Goal: Task Accomplishment & Management: Use online tool/utility

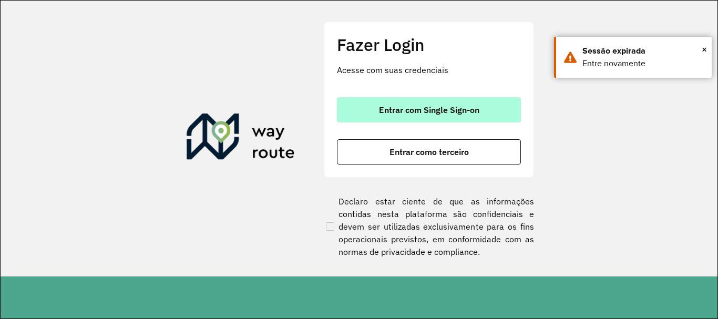
click at [439, 106] on span "Entrar com Single Sign-on" at bounding box center [429, 110] width 100 height 8
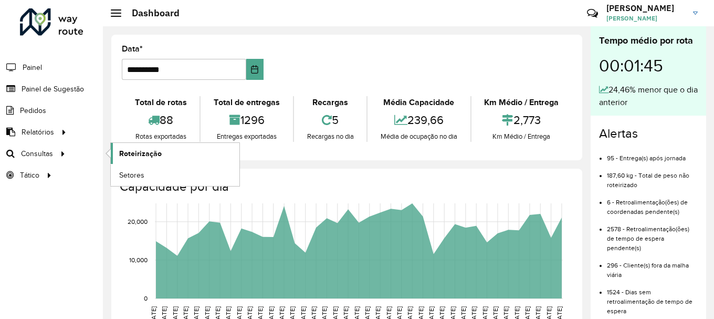
click at [136, 153] on span "Roteirização" at bounding box center [140, 153] width 43 height 11
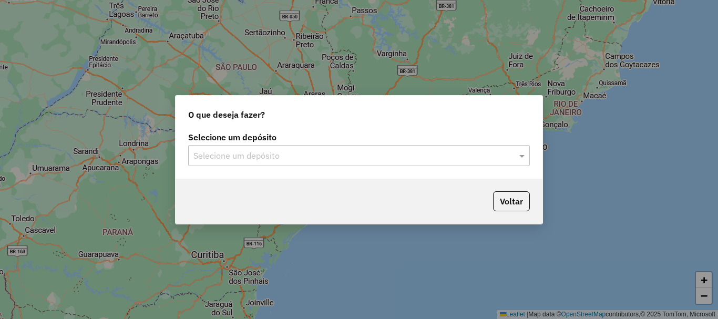
click at [279, 151] on input "text" at bounding box center [348, 156] width 310 height 13
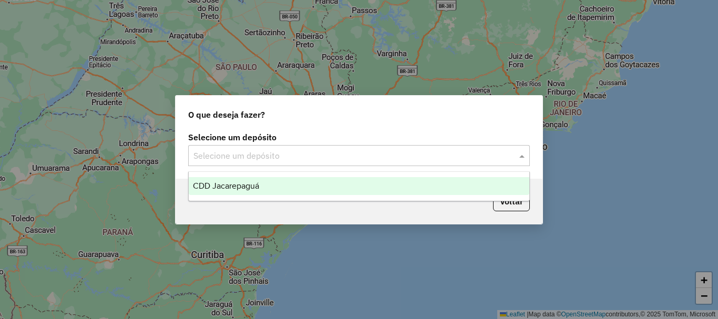
click at [224, 188] on span "CDD Jacarepaguá" at bounding box center [226, 185] width 66 height 9
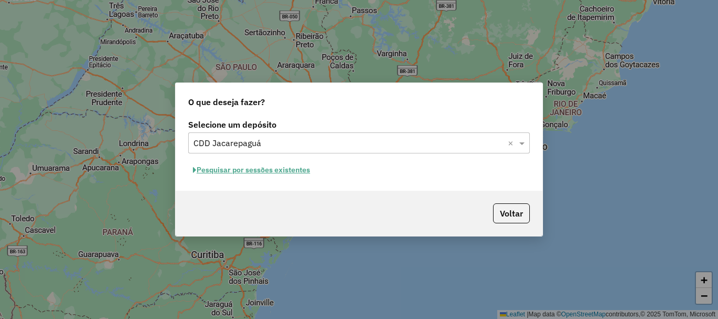
click at [276, 170] on button "Pesquisar por sessões existentes" at bounding box center [251, 170] width 127 height 16
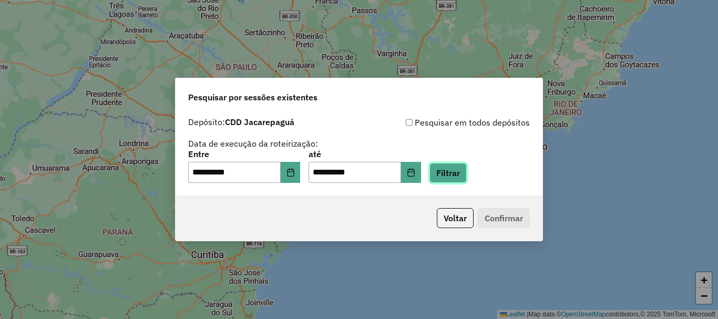
click at [463, 170] on button "Filtrar" at bounding box center [447, 173] width 37 height 20
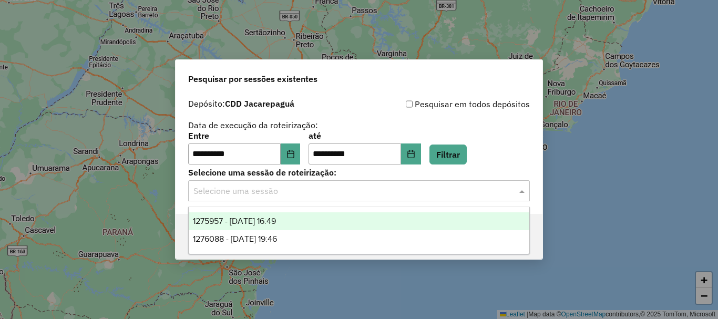
click at [253, 188] on input "text" at bounding box center [348, 191] width 310 height 13
click at [258, 216] on span "1275957 - 15/09/2025 16:49" at bounding box center [234, 220] width 83 height 9
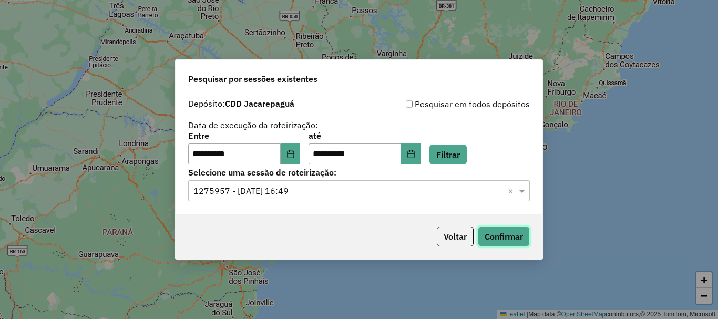
click at [478, 242] on button "Confirmar" at bounding box center [504, 236] width 52 height 20
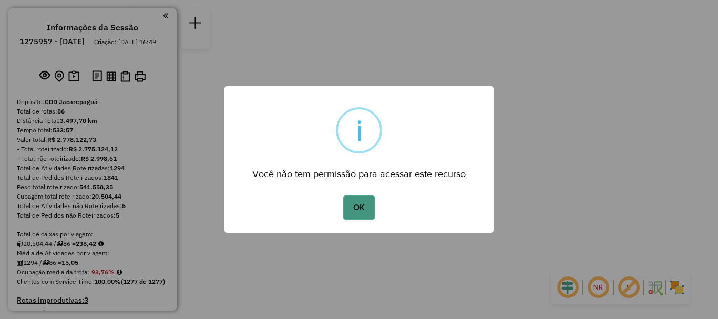
click at [363, 209] on button "OK" at bounding box center [358, 207] width 31 height 24
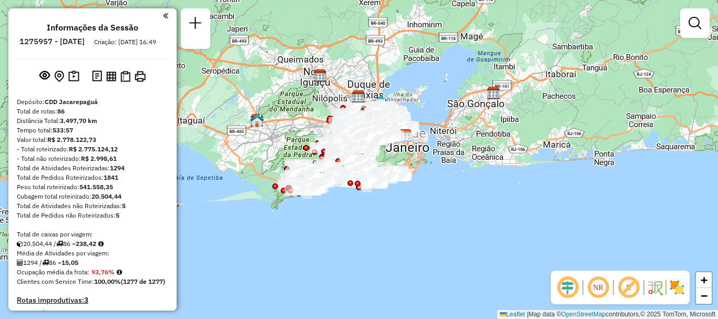
scroll to position [4733, 0]
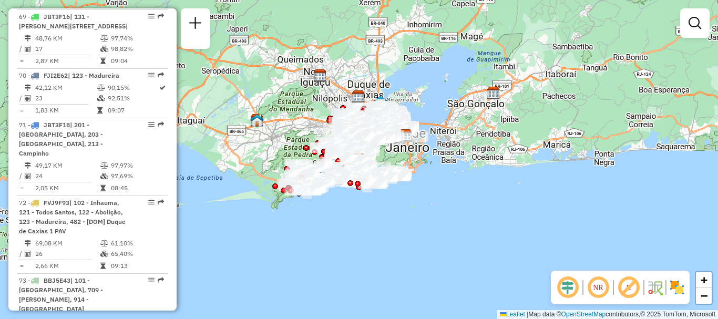
select select "**********"
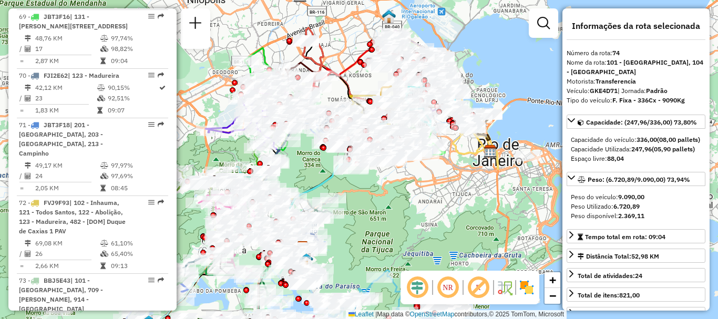
drag, startPoint x: 152, startPoint y: 161, endPoint x: 148, endPoint y: 155, distance: 7.1
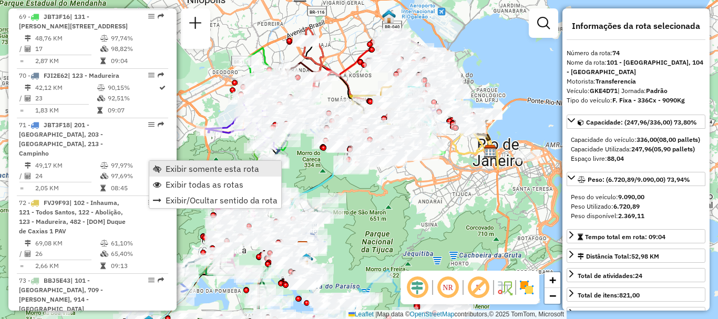
click at [183, 172] on span "Exibir somente esta rota" at bounding box center [212, 168] width 94 height 8
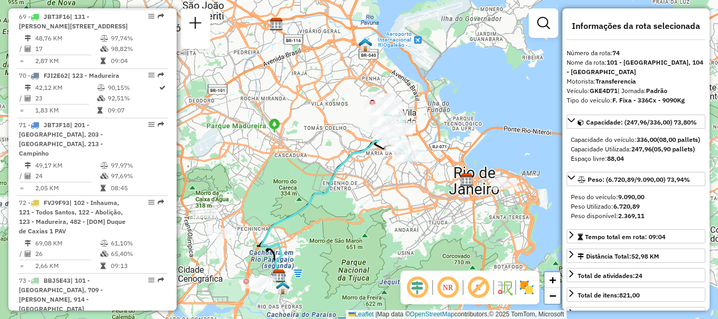
drag, startPoint x: 402, startPoint y: 132, endPoint x: 361, endPoint y: 174, distance: 58.0
click at [361, 174] on div "Janela de atendimento Grade de atendimento Capacidade Transportadoras Veículos …" at bounding box center [359, 159] width 718 height 319
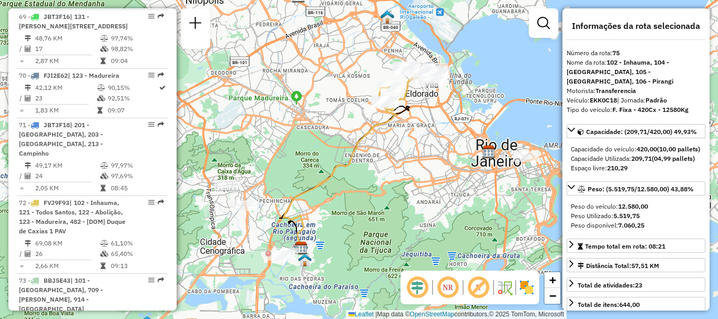
drag, startPoint x: 358, startPoint y: 95, endPoint x: 346, endPoint y: 112, distance: 20.7
click at [346, 112] on div "Janela de atendimento Grade de atendimento Capacidade Transportadoras Veículos …" at bounding box center [359, 159] width 718 height 319
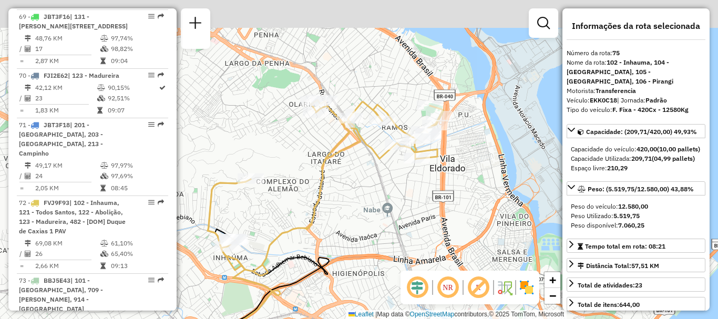
drag, startPoint x: 407, startPoint y: 109, endPoint x: 368, endPoint y: 201, distance: 100.3
click at [368, 201] on div "Janela de atendimento Grade de atendimento Capacidade Transportadoras Veículos …" at bounding box center [359, 159] width 718 height 319
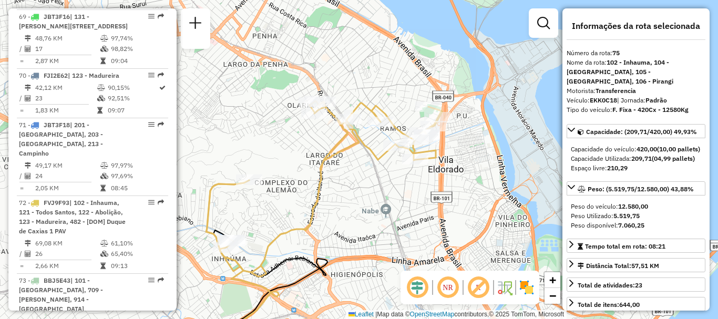
scroll to position [4008, 0]
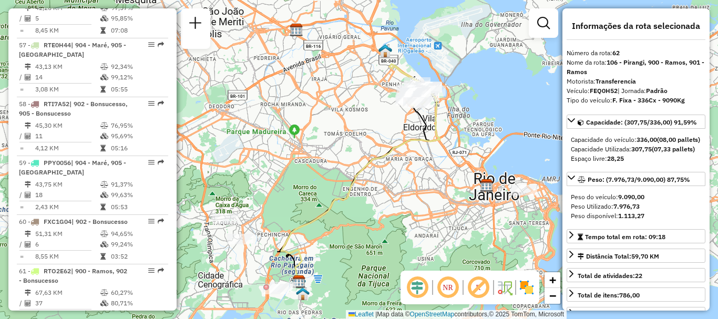
drag, startPoint x: 381, startPoint y: 95, endPoint x: 356, endPoint y: 152, distance: 62.6
click at [356, 152] on div "Janela de atendimento Grade de atendimento Capacidade Transportadoras Veículos …" at bounding box center [359, 159] width 718 height 319
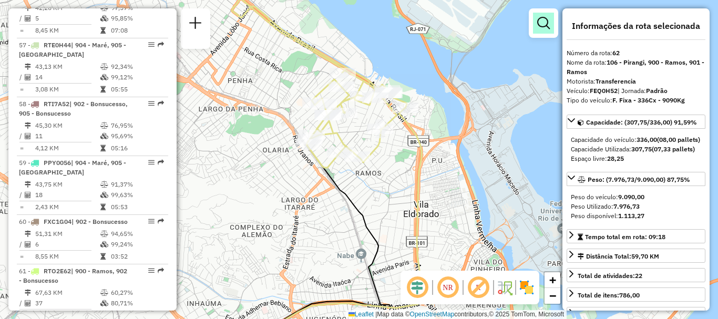
scroll to position [4791, 0]
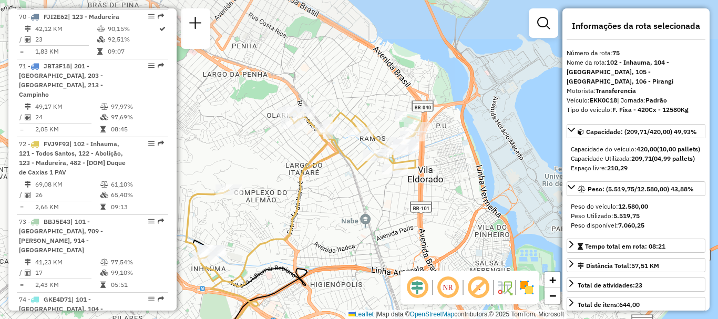
drag, startPoint x: 428, startPoint y: 71, endPoint x: 443, endPoint y: 142, distance: 72.5
click at [443, 142] on div "Janela de atendimento Grade de atendimento Capacidade Transportadoras Veículos …" at bounding box center [359, 159] width 718 height 319
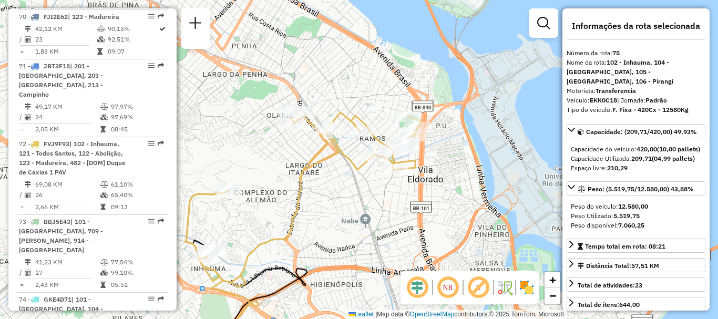
scroll to position [3949, 0]
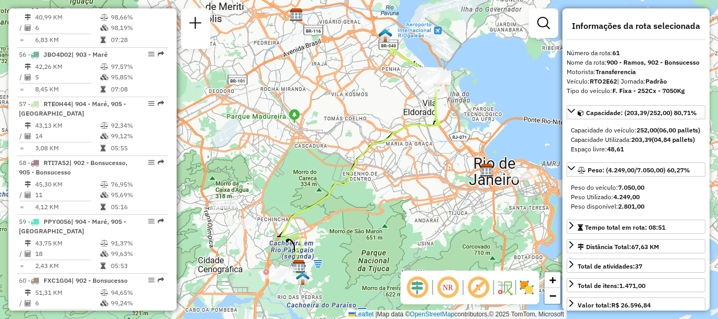
drag, startPoint x: 392, startPoint y: 97, endPoint x: 367, endPoint y: 114, distance: 30.6
click at [367, 114] on div "Janela de atendimento Grade de atendimento Capacidade Transportadoras Veículos …" at bounding box center [359, 159] width 718 height 319
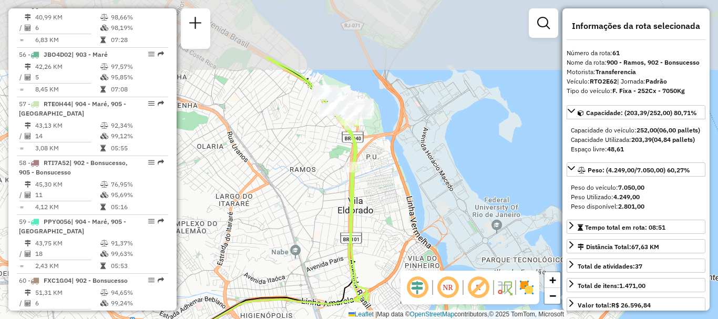
drag, startPoint x: 399, startPoint y: 72, endPoint x: 395, endPoint y: 194, distance: 121.4
click at [395, 194] on div "Janela de atendimento Grade de atendimento Capacidade Transportadoras Veículos …" at bounding box center [359, 159] width 718 height 319
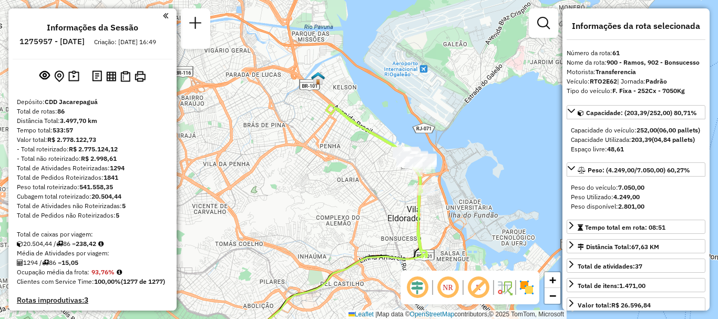
scroll to position [3203, 0]
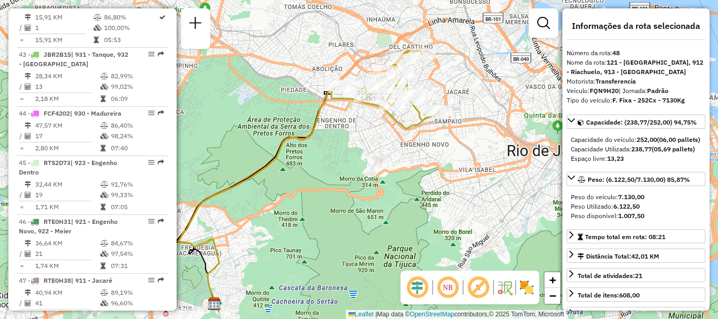
drag, startPoint x: 463, startPoint y: 107, endPoint x: 337, endPoint y: 163, distance: 138.5
click at [337, 163] on icon at bounding box center [308, 200] width 261 height 222
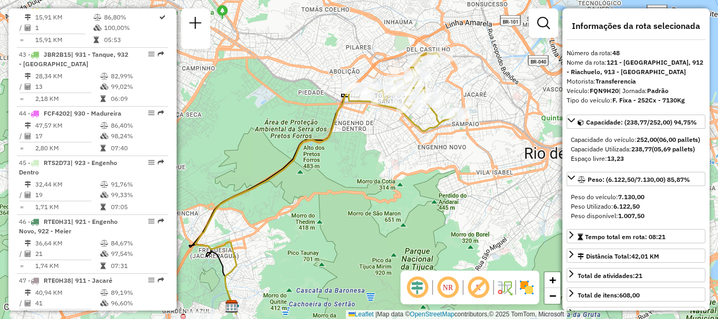
drag, startPoint x: 328, startPoint y: 174, endPoint x: 419, endPoint y: 142, distance: 96.5
click at [419, 142] on div "Janela de atendimento Grade de atendimento Capacidade Transportadoras Veículos …" at bounding box center [359, 159] width 718 height 319
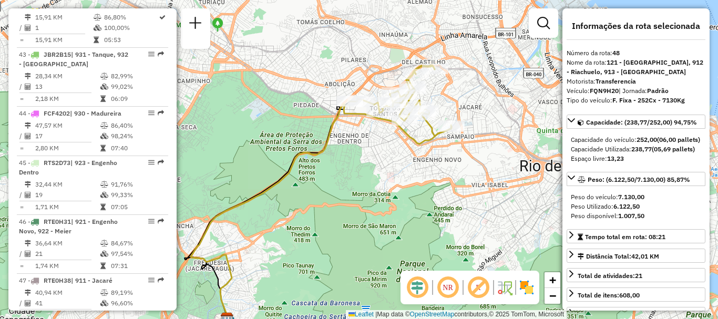
drag, startPoint x: 394, startPoint y: 127, endPoint x: 385, endPoint y: 148, distance: 22.3
click at [385, 148] on div "Janela de atendimento Grade de atendimento Capacidade Transportadoras Veículos …" at bounding box center [359, 159] width 718 height 319
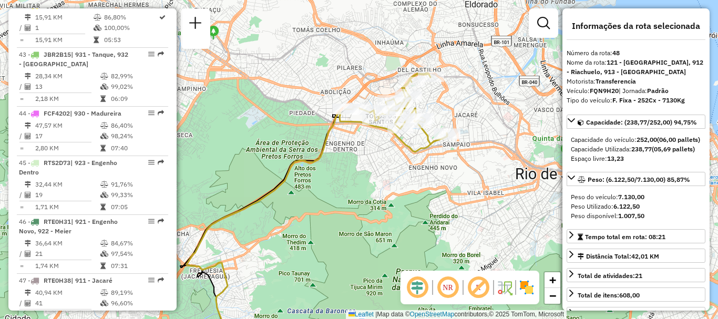
scroll to position [3831, 0]
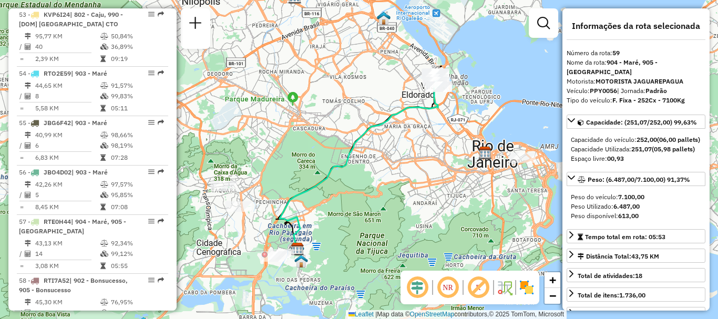
drag, startPoint x: 398, startPoint y: 94, endPoint x: 350, endPoint y: 121, distance: 55.5
click at [350, 121] on div "Janela de atendimento Grade de atendimento Capacidade Transportadoras Veículos …" at bounding box center [359, 159] width 718 height 319
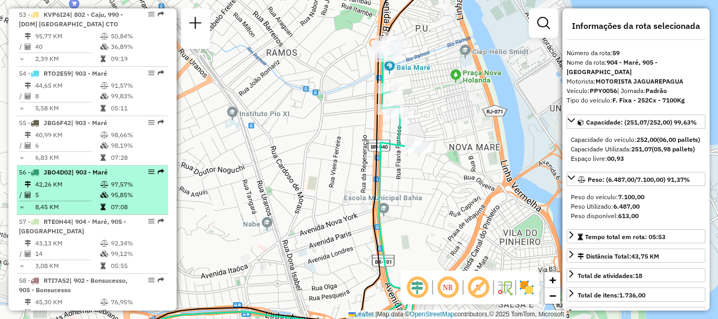
scroll to position [4586, 0]
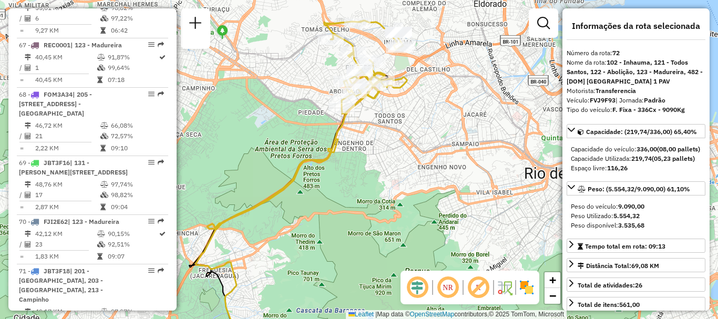
drag, startPoint x: 376, startPoint y: 37, endPoint x: 309, endPoint y: 80, distance: 79.4
click at [319, 54] on div "Janela de atendimento Grade de atendimento Capacidade Transportadoras Veículos …" at bounding box center [359, 159] width 718 height 319
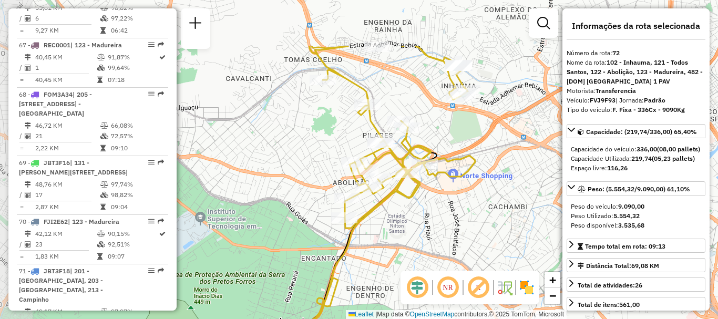
drag, startPoint x: 385, startPoint y: 49, endPoint x: 475, endPoint y: 136, distance: 124.8
click at [475, 136] on div "Janela de atendimento Grade de atendimento Capacidade Transportadoras Veículos …" at bounding box center [359, 159] width 718 height 319
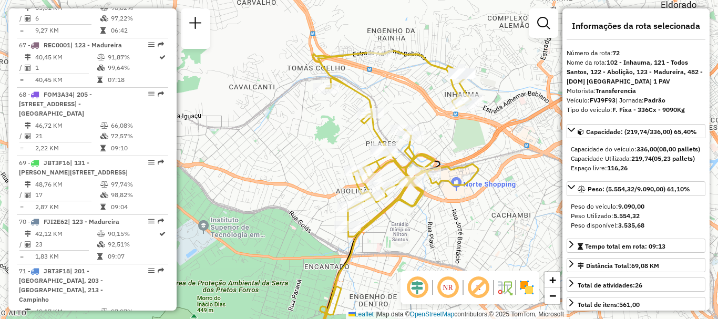
scroll to position [4968, 0]
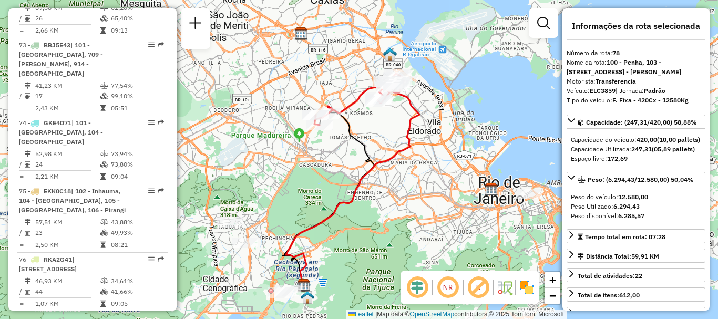
drag, startPoint x: 377, startPoint y: 110, endPoint x: 369, endPoint y: 132, distance: 23.4
click at [369, 132] on div "Janela de atendimento Grade de atendimento Capacidade Transportadoras Veículos …" at bounding box center [359, 159] width 718 height 319
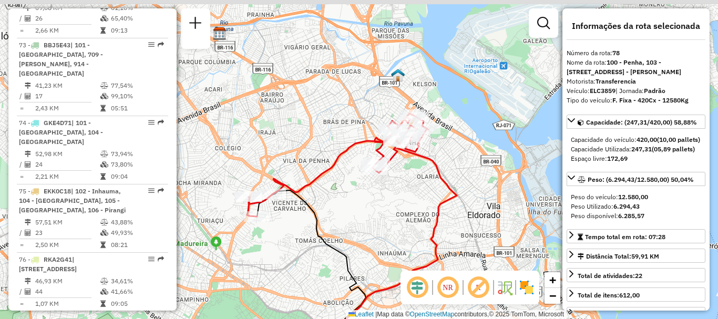
drag, startPoint x: 430, startPoint y: 82, endPoint x: 430, endPoint y: 152, distance: 69.3
click at [430, 152] on div "Janela de atendimento Grade de atendimento Capacidade Transportadoras Veículos …" at bounding box center [359, 159] width 718 height 319
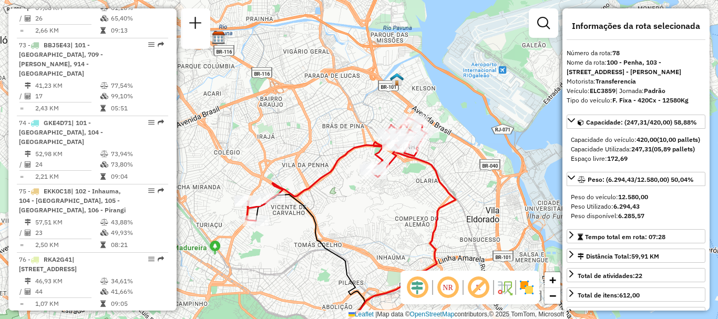
scroll to position [3831, 0]
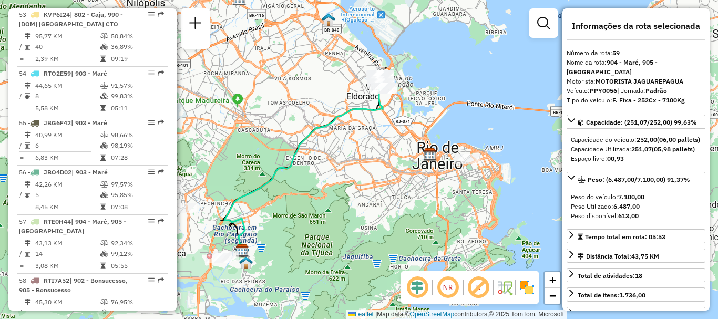
drag, startPoint x: 415, startPoint y: 93, endPoint x: 356, endPoint y: 96, distance: 58.9
click at [356, 96] on div "Janela de atendimento Grade de atendimento Capacidade Transportadoras Veículos …" at bounding box center [359, 159] width 718 height 319
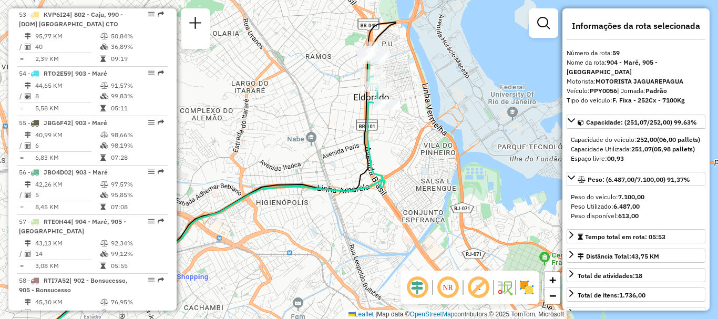
drag, startPoint x: 350, startPoint y: 70, endPoint x: 403, endPoint y: 80, distance: 54.1
click at [403, 80] on div "Janela de atendimento Grade de atendimento Capacidade Transportadoras Veículos …" at bounding box center [359, 159] width 718 height 319
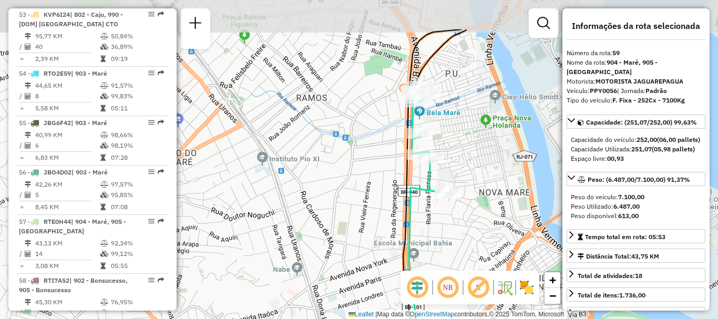
drag, startPoint x: 400, startPoint y: 54, endPoint x: 468, endPoint y: 115, distance: 91.5
click at [468, 115] on div "Janela de atendimento Grade de atendimento Capacidade Transportadoras Veículos …" at bounding box center [359, 159] width 718 height 319
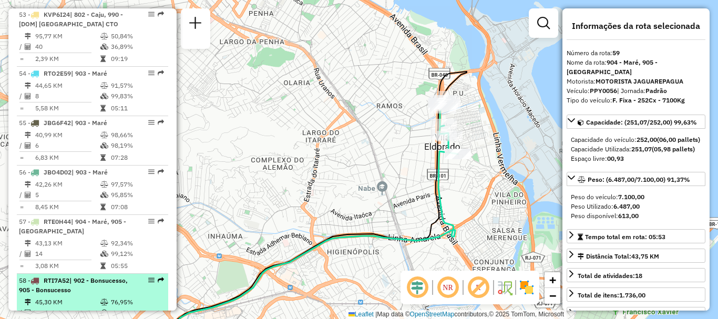
click at [56, 276] on div "58 - RTI7A52 | 902 - Bonsucesso, 905 - Bonsucesso" at bounding box center [74, 285] width 111 height 19
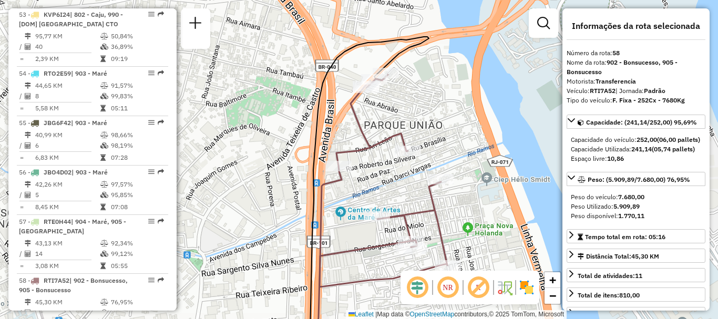
drag, startPoint x: 423, startPoint y: 102, endPoint x: 441, endPoint y: 133, distance: 36.0
click at [441, 133] on div "Janela de atendimento Grade de atendimento Capacidade Transportadoras Veículos …" at bounding box center [359, 159] width 718 height 319
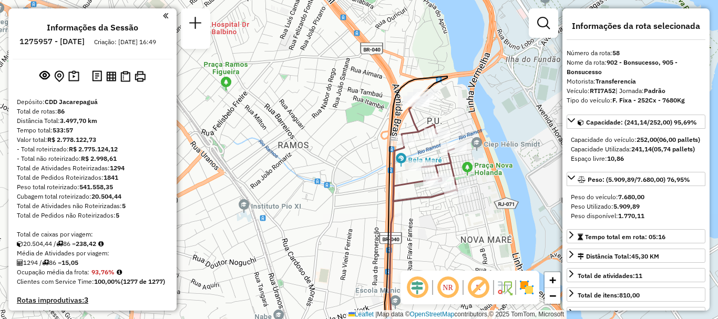
scroll to position [3713, 0]
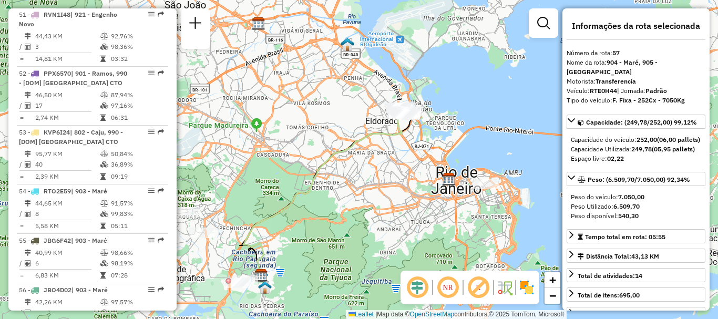
drag, startPoint x: 378, startPoint y: 94, endPoint x: 346, endPoint y: 128, distance: 47.2
click at [346, 128] on div "Janela de atendimento Grade de atendimento Capacidade Transportadoras Veículos …" at bounding box center [359, 159] width 718 height 319
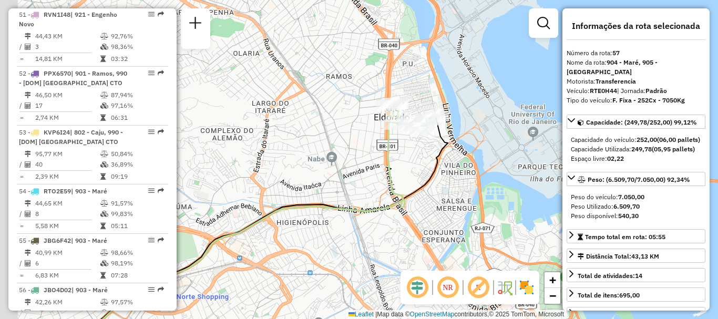
drag, startPoint x: 356, startPoint y: 109, endPoint x: 439, endPoint y: 106, distance: 83.6
click at [439, 106] on div "Janela de atendimento Grade de atendimento Capacidade Transportadoras Veículos …" at bounding box center [359, 159] width 718 height 319
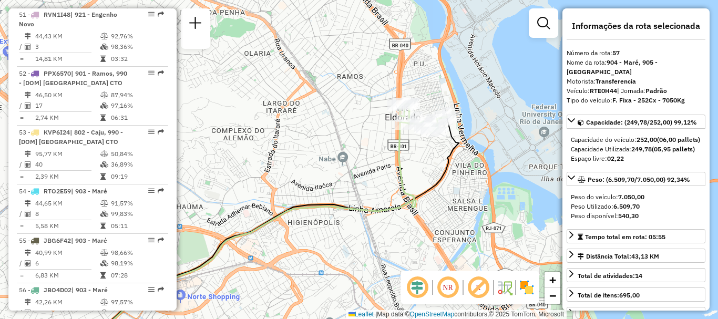
scroll to position [3712, 0]
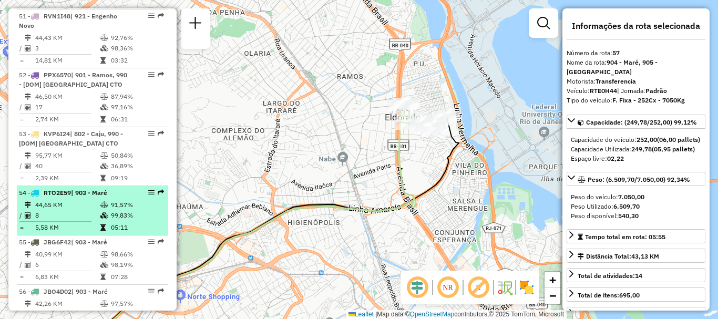
click at [63, 200] on td "44,65 KM" at bounding box center [67, 205] width 65 height 11
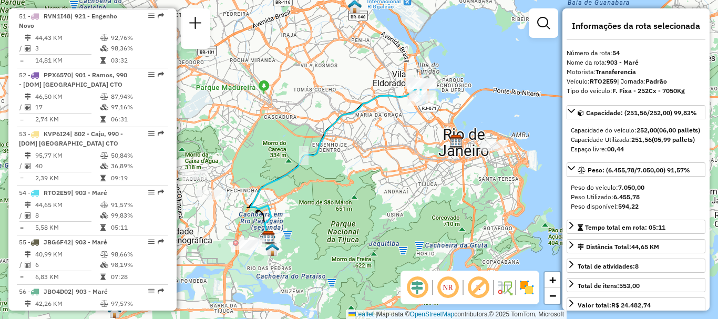
drag, startPoint x: 422, startPoint y: 117, endPoint x: 401, endPoint y: 117, distance: 21.0
click at [401, 117] on div "Janela de atendimento Grade de atendimento Capacidade Transportadoras Veículos …" at bounding box center [359, 159] width 718 height 319
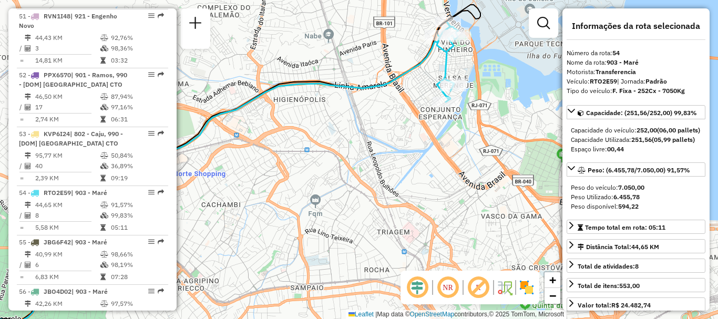
drag, startPoint x: 417, startPoint y: 78, endPoint x: 398, endPoint y: 144, distance: 68.8
click at [398, 144] on div "Janela de atendimento Grade de atendimento Capacidade Transportadoras Veículos …" at bounding box center [359, 159] width 718 height 319
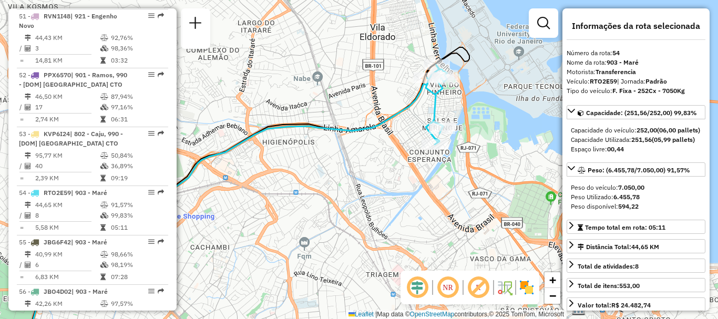
scroll to position [3890, 0]
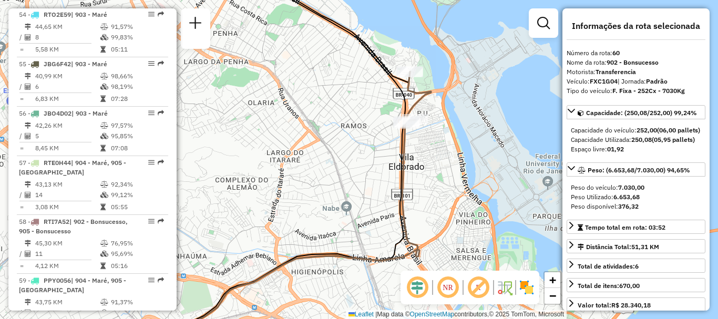
scroll to position [4586, 0]
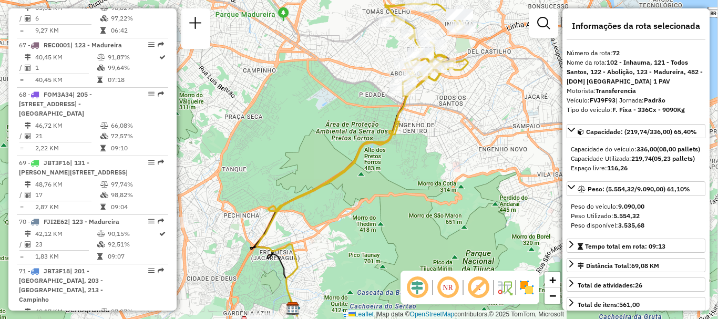
drag, startPoint x: 461, startPoint y: 93, endPoint x: 413, endPoint y: 150, distance: 74.2
click at [413, 148] on div "Janela de atendimento Grade de atendimento Capacidade Transportadoras Veículos …" at bounding box center [359, 159] width 718 height 319
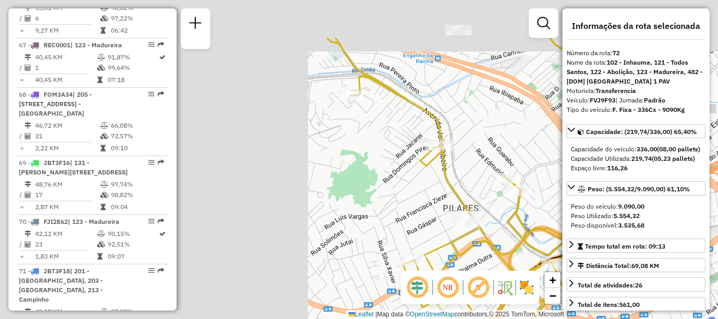
drag, startPoint x: 293, startPoint y: 102, endPoint x: 638, endPoint y: 174, distance: 352.6
click at [638, 174] on hb-router-mapa "Informações da Sessão 1275957 - 15/09/2025 Criação: 13/09/2025 16:49 Depósito: …" at bounding box center [359, 159] width 718 height 319
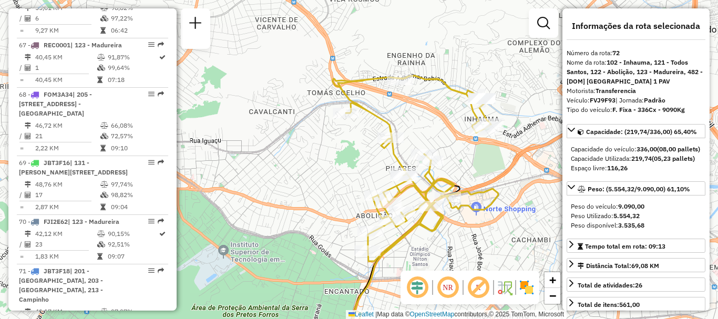
drag, startPoint x: 473, startPoint y: 151, endPoint x: 347, endPoint y: 129, distance: 128.1
click at [347, 129] on div "Rota 72 - Placa FVJ9F93 55058721 - BAR DA BAIANA Janela de atendimento Grade de…" at bounding box center [359, 159] width 718 height 319
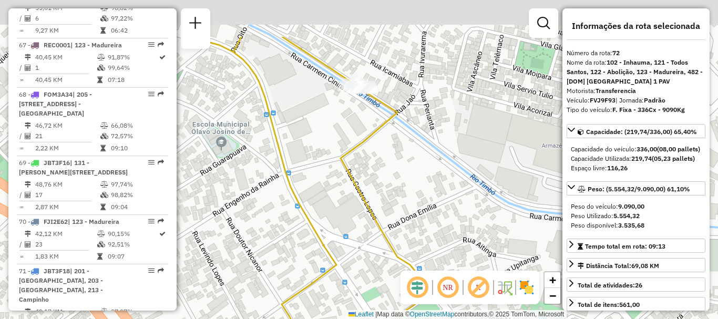
drag, startPoint x: 380, startPoint y: 70, endPoint x: 430, endPoint y: 199, distance: 138.0
click at [430, 199] on div "Rota 72 - Placa FVJ9F93 55058721 - BAR DA BAIANA Janela de atendimento Grade de…" at bounding box center [359, 159] width 718 height 319
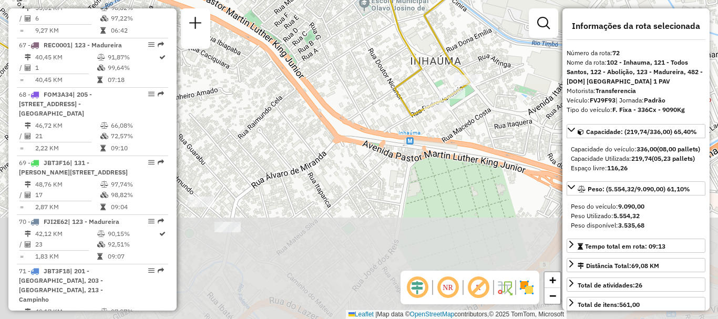
drag, startPoint x: 426, startPoint y: 175, endPoint x: 448, endPoint y: 7, distance: 169.1
click at [448, 7] on div "Rota 72 - Placa FVJ9F93 55058721 - BAR DA BAIANA Janela de atendimento Grade de…" at bounding box center [359, 159] width 718 height 319
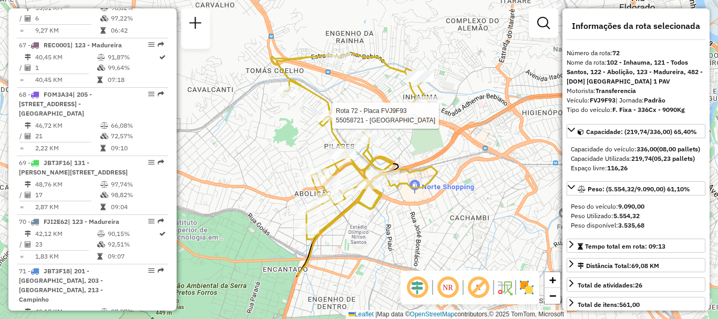
drag, startPoint x: 349, startPoint y: 207, endPoint x: 408, endPoint y: 129, distance: 98.0
click at [408, 129] on div "Rota 72 - Placa FVJ9F93 55058721 - BAR DA BAIANA Janela de atendimento Grade de…" at bounding box center [359, 159] width 718 height 319
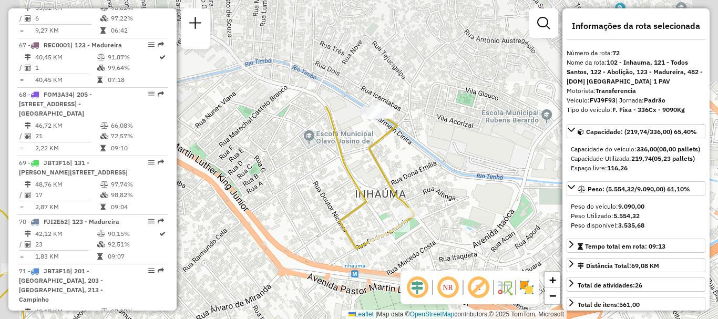
drag, startPoint x: 417, startPoint y: 69, endPoint x: 449, endPoint y: 171, distance: 106.5
click at [449, 171] on div "Rota 72 - Placa FVJ9F93 55058721 - BAR DA BAIANA Janela de atendimento Grade de…" at bounding box center [359, 159] width 718 height 319
